Goal: Information Seeking & Learning: Learn about a topic

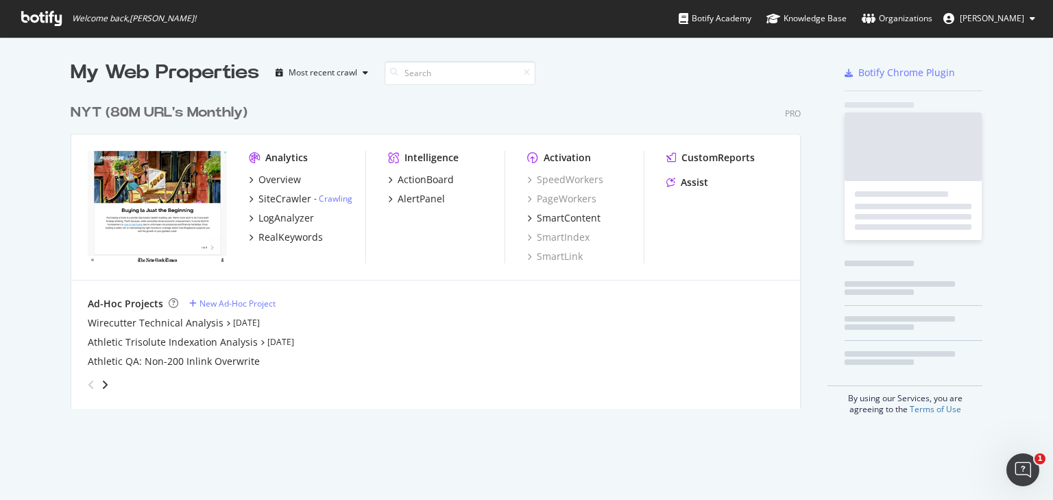
scroll to position [311, 730]
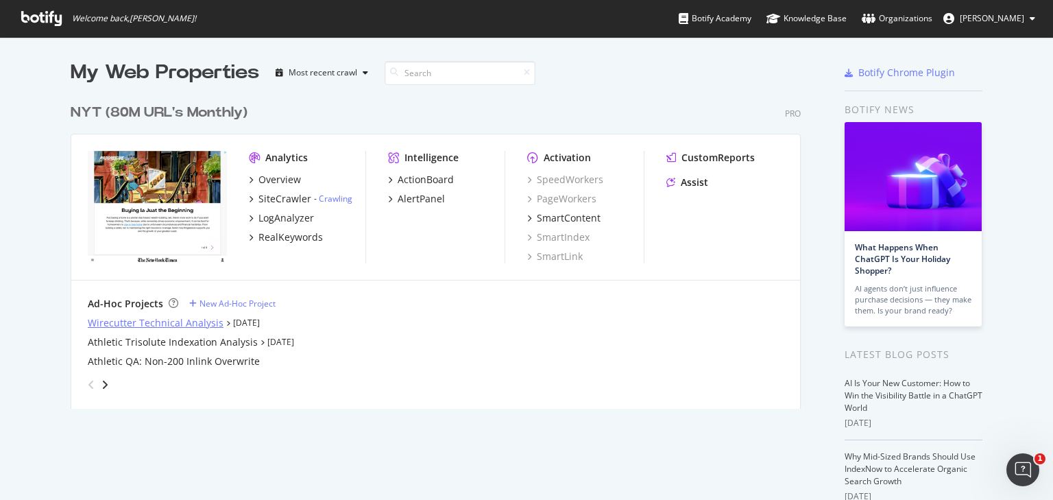
click at [188, 323] on div "Wirecutter Technical Analysis" at bounding box center [156, 323] width 136 height 14
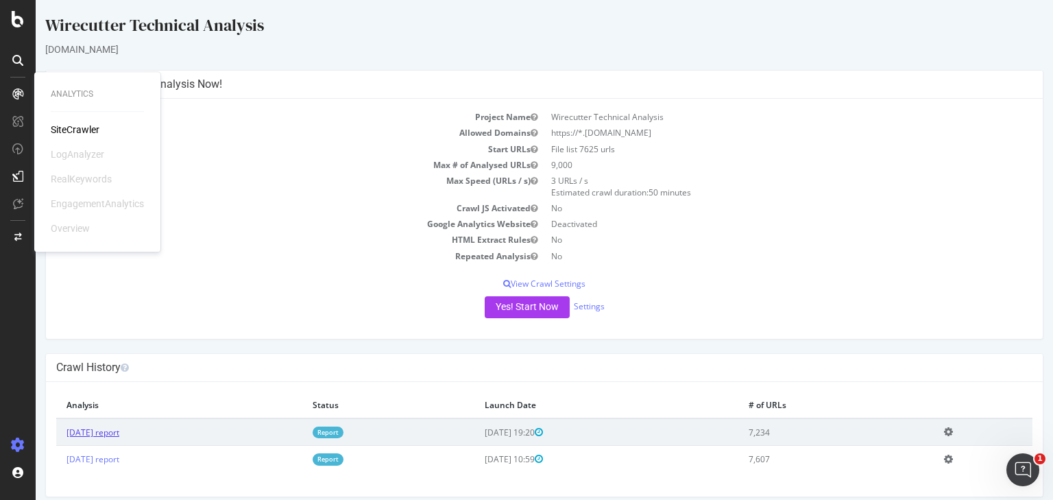
click at [117, 433] on link "[DATE] report" at bounding box center [92, 432] width 53 height 12
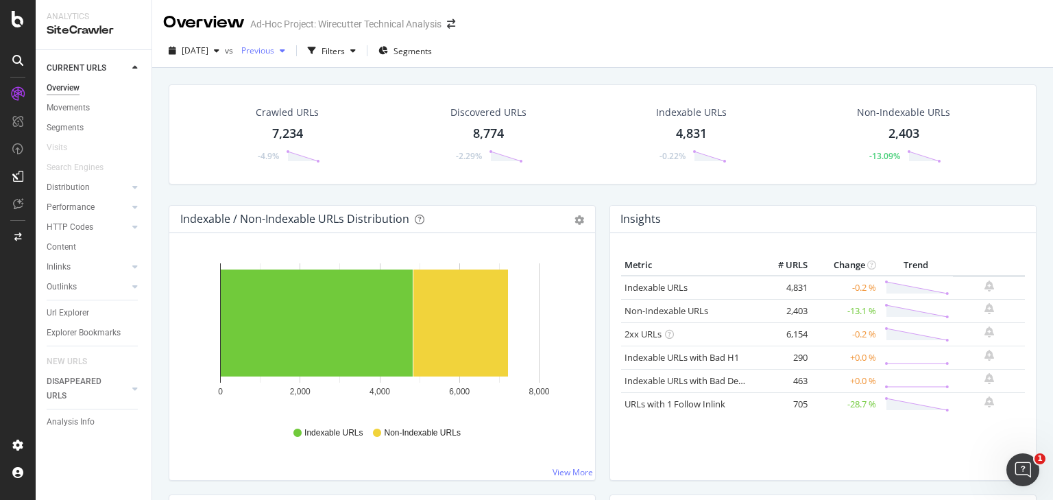
click at [274, 47] on span "Previous" at bounding box center [255, 51] width 38 height 12
click at [319, 73] on div "[DATE]" at bounding box center [304, 78] width 74 height 12
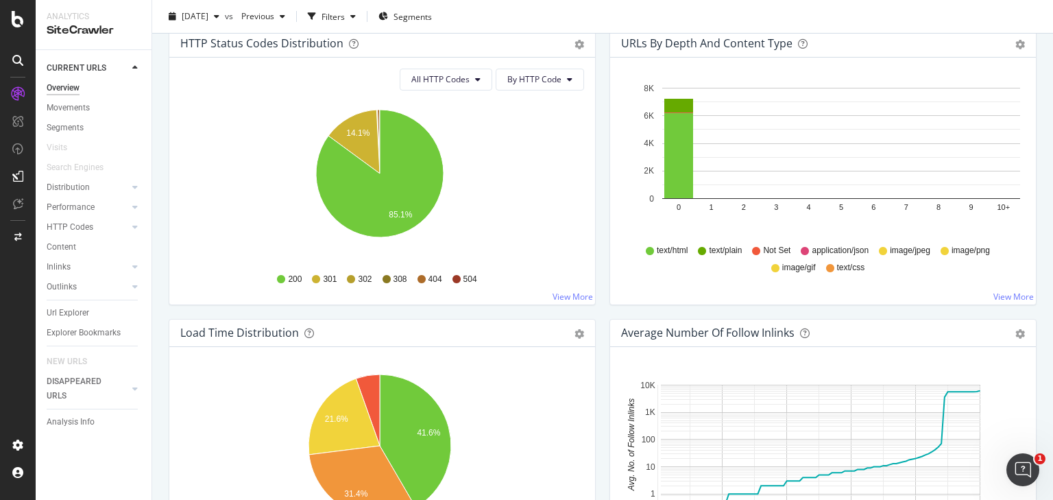
scroll to position [891, 0]
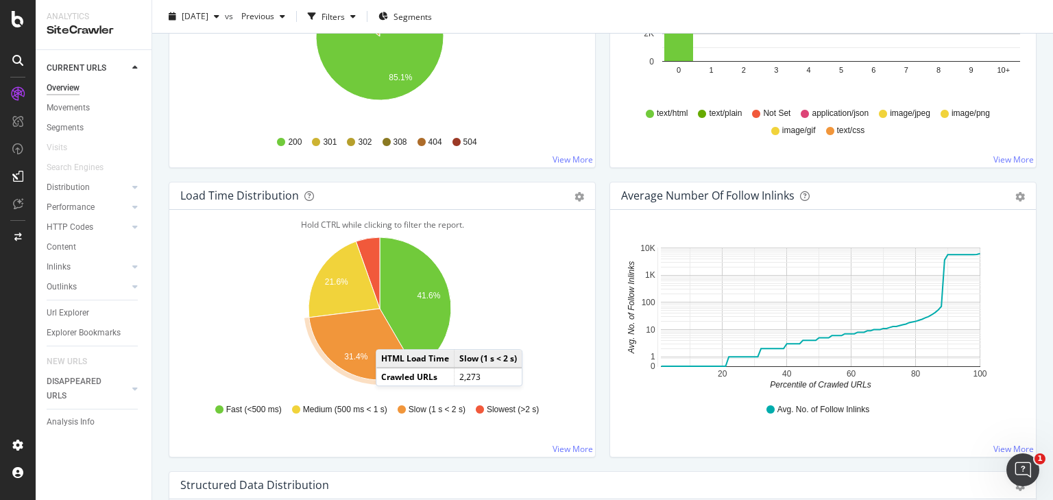
drag, startPoint x: 340, startPoint y: 493, endPoint x: 403, endPoint y: 434, distance: 85.8
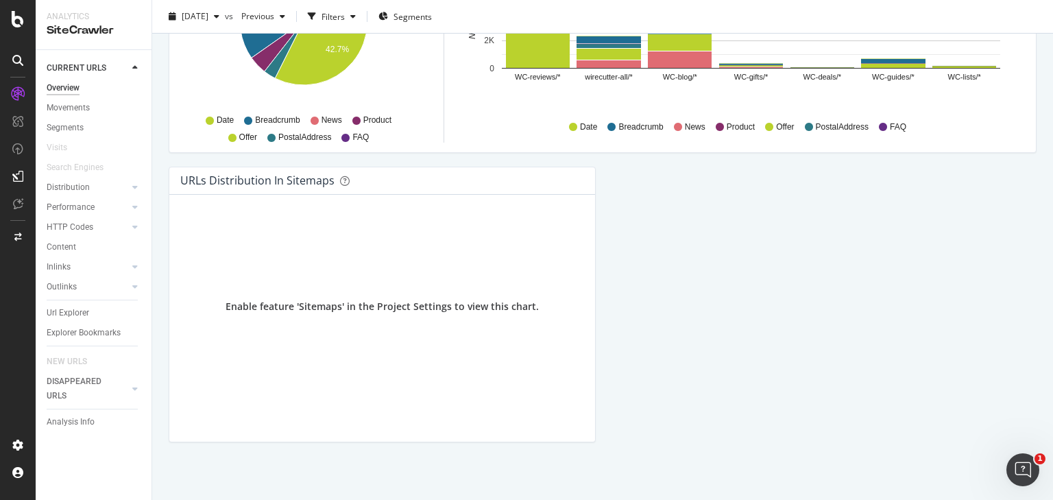
scroll to position [1486, 0]
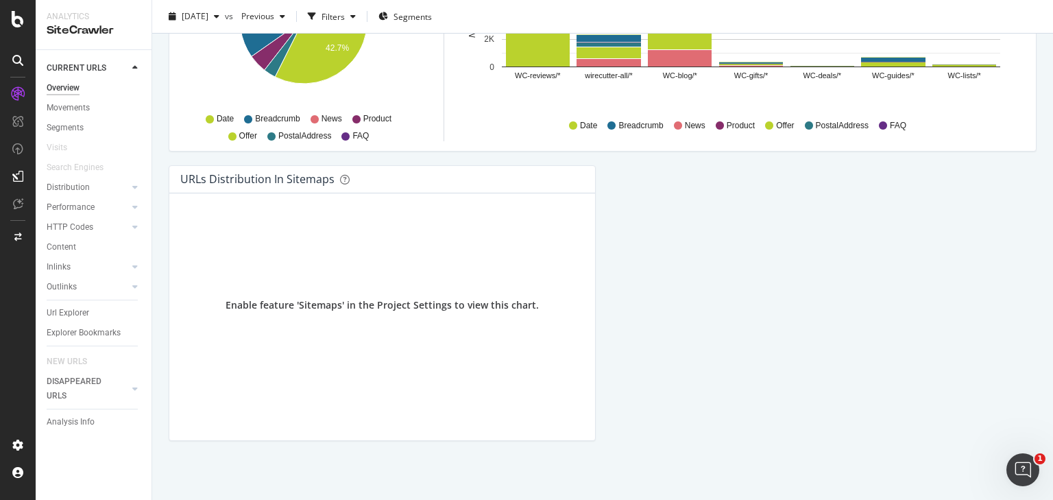
click at [58, 237] on div "Content" at bounding box center [99, 247] width 105 height 20
click at [62, 219] on div "HTTP Codes" at bounding box center [99, 227] width 105 height 20
click at [66, 223] on div "HTTP Codes" at bounding box center [70, 227] width 47 height 14
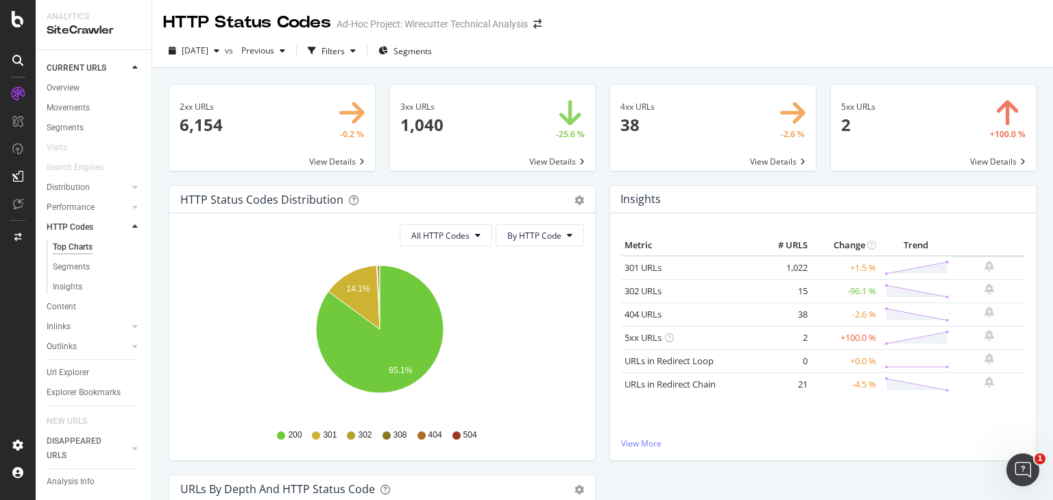
click at [991, 161] on span at bounding box center [934, 128] width 206 height 86
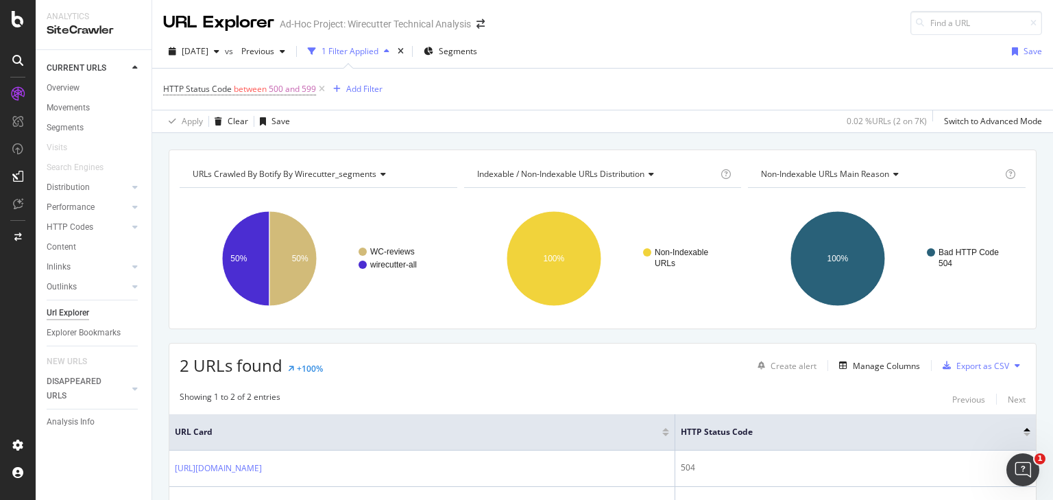
scroll to position [101, 0]
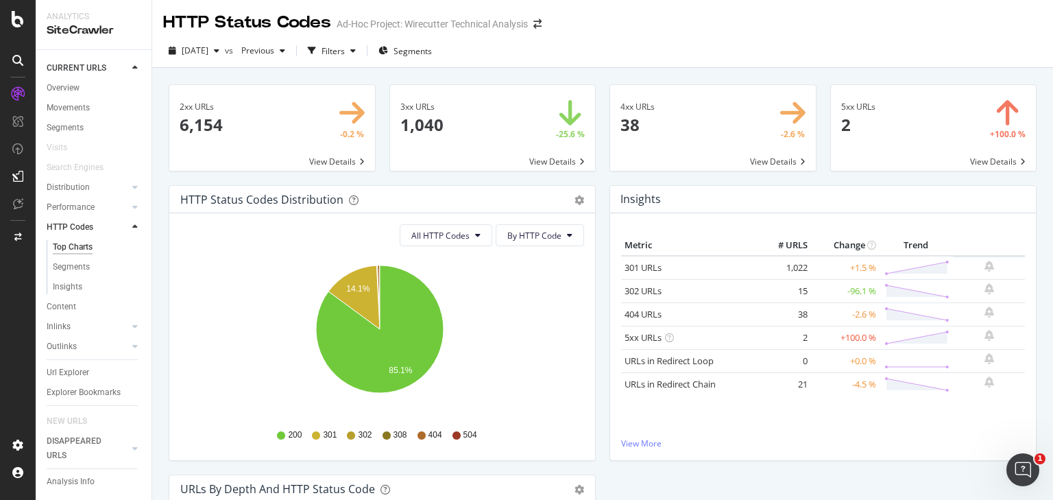
click at [663, 116] on span at bounding box center [713, 128] width 206 height 86
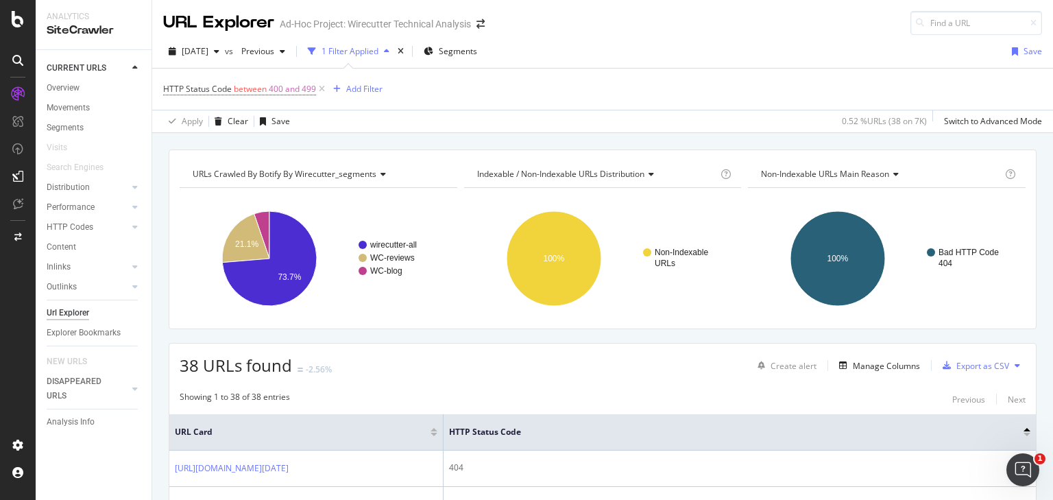
drag, startPoint x: 663, startPoint y: 116, endPoint x: 727, endPoint y: 156, distance: 75.1
drag, startPoint x: 727, startPoint y: 156, endPoint x: 754, endPoint y: 187, distance: 41.3
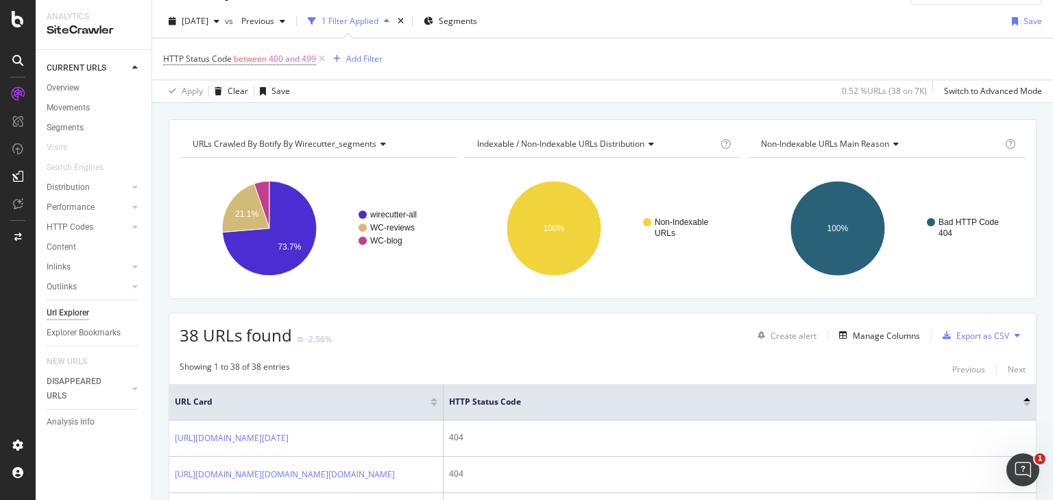
scroll to position [69, 0]
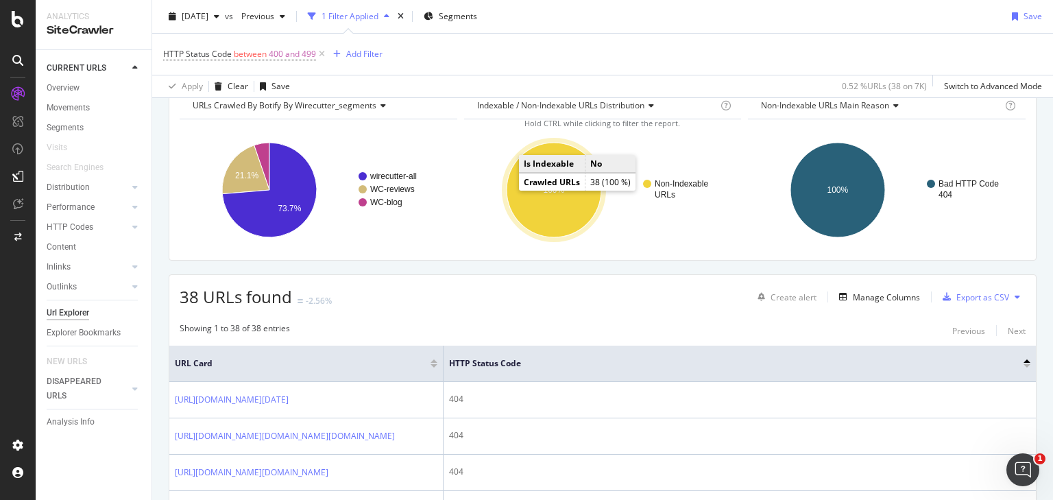
click at [534, 194] on ellipse "A chart." at bounding box center [553, 190] width 95 height 95
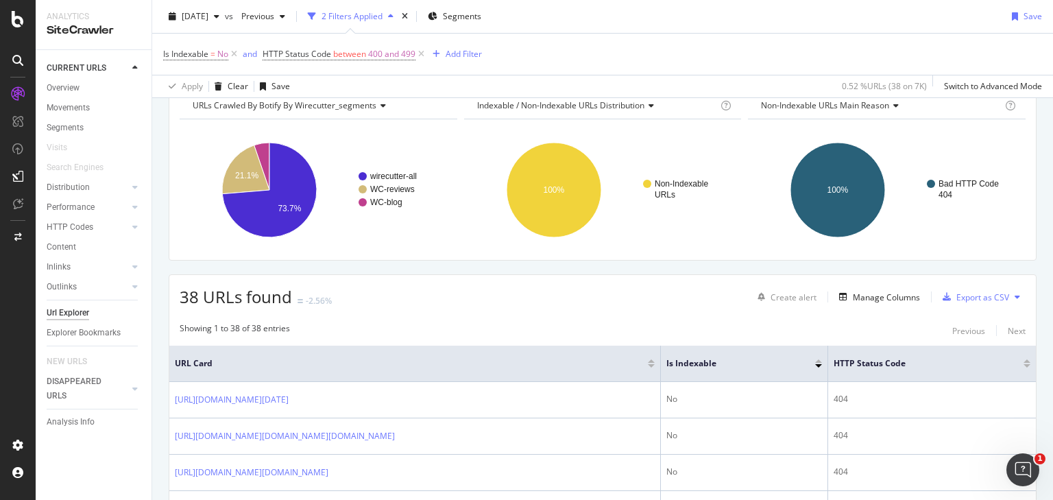
drag, startPoint x: 606, startPoint y: 159, endPoint x: 703, endPoint y: 183, distance: 100.2
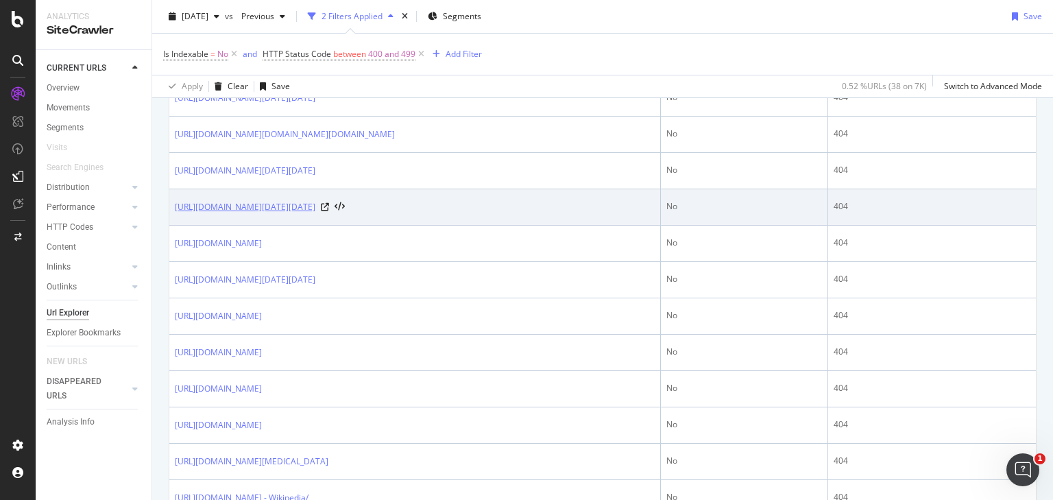
scroll to position [480, 0]
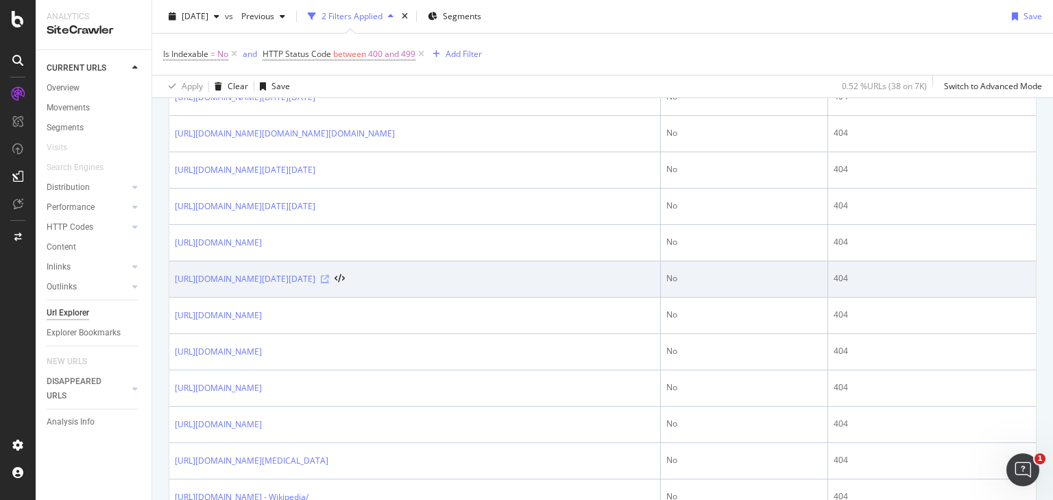
click at [329, 283] on icon at bounding box center [325, 279] width 8 height 8
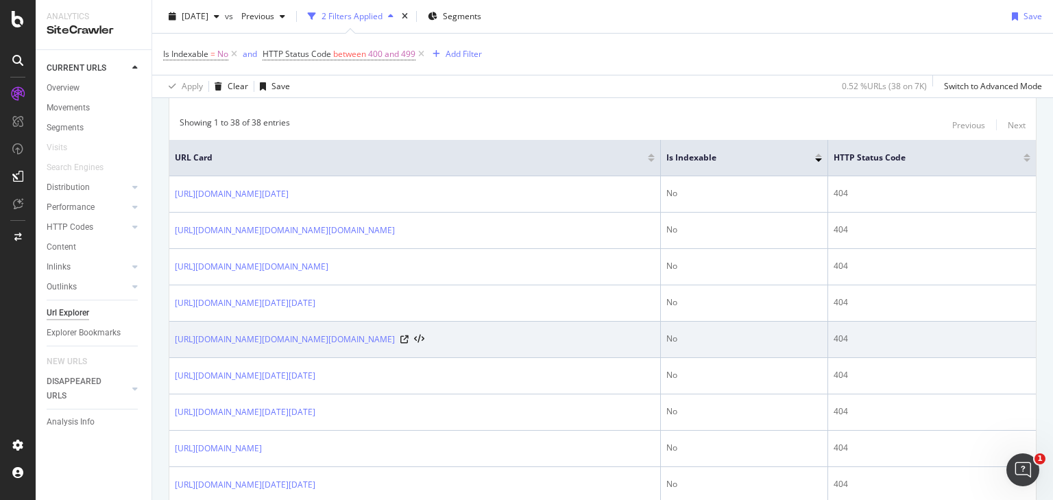
scroll to position [343, 0]
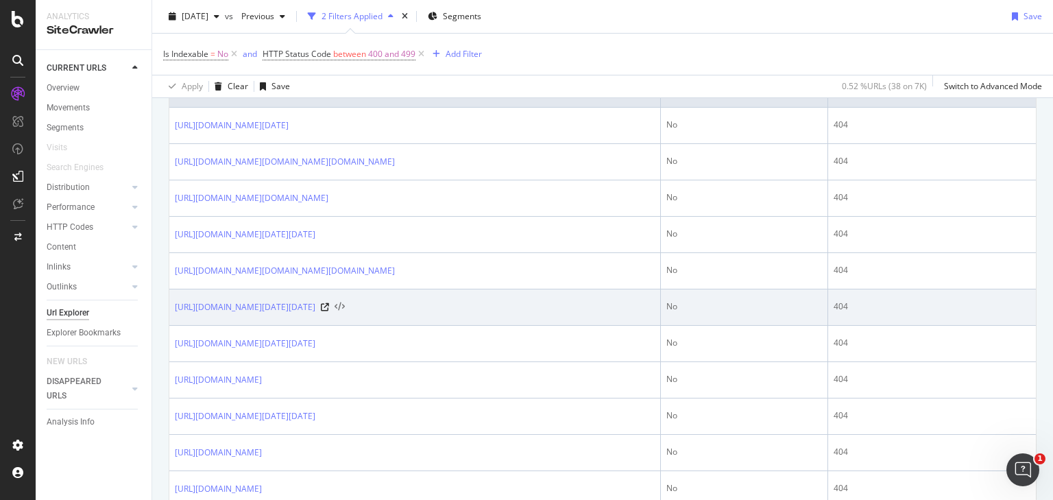
click at [345, 312] on icon at bounding box center [339, 307] width 10 height 10
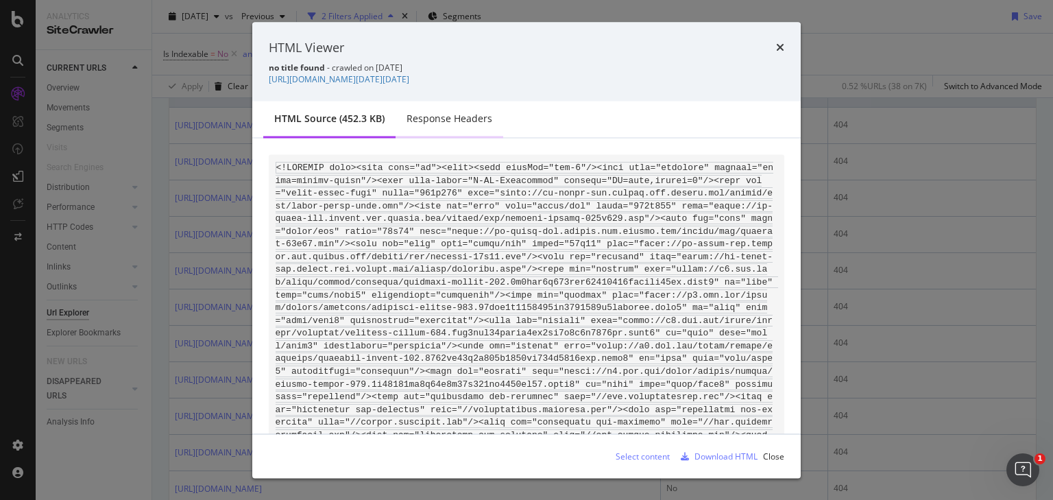
click at [466, 113] on div "Response Headers" at bounding box center [449, 119] width 86 height 14
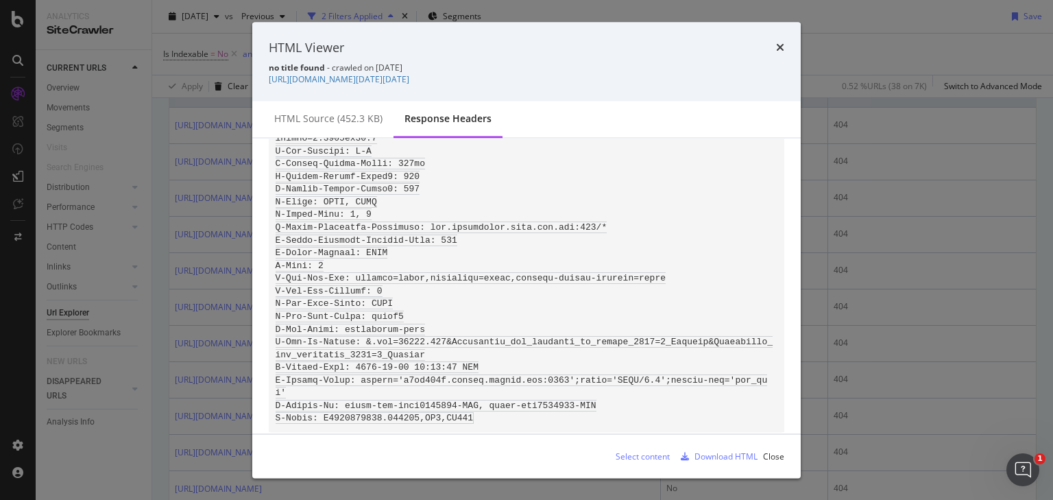
scroll to position [463, 0]
drag, startPoint x: 432, startPoint y: 233, endPoint x: 321, endPoint y: 375, distance: 180.1
